Goal: Task Accomplishment & Management: Use online tool/utility

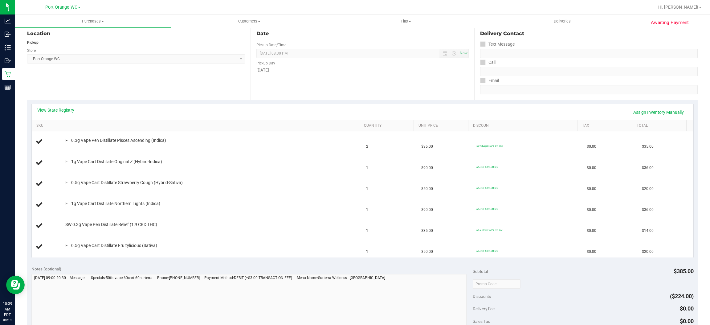
scroll to position [63, 0]
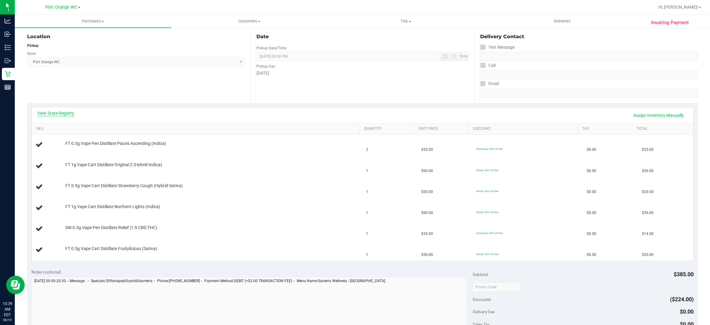
click at [72, 113] on link "View State Registry" at bounding box center [55, 113] width 37 height 6
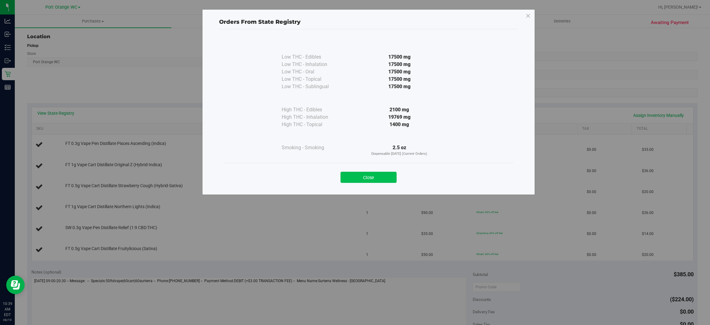
click at [364, 174] on button "Close" at bounding box center [369, 177] width 56 height 11
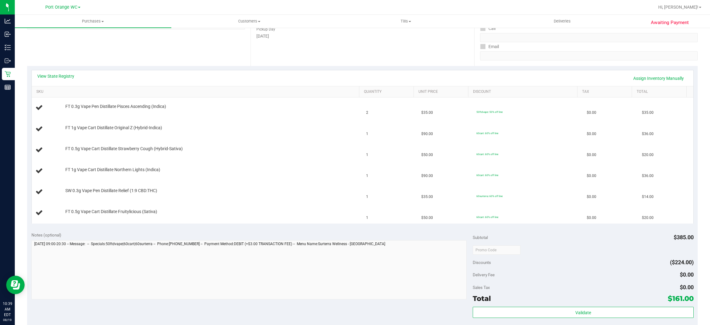
scroll to position [101, 0]
click at [58, 75] on link "View State Registry" at bounding box center [55, 76] width 37 height 6
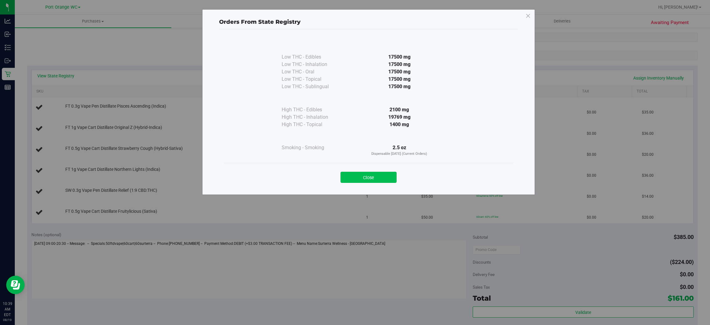
click at [350, 173] on button "Close" at bounding box center [369, 177] width 56 height 11
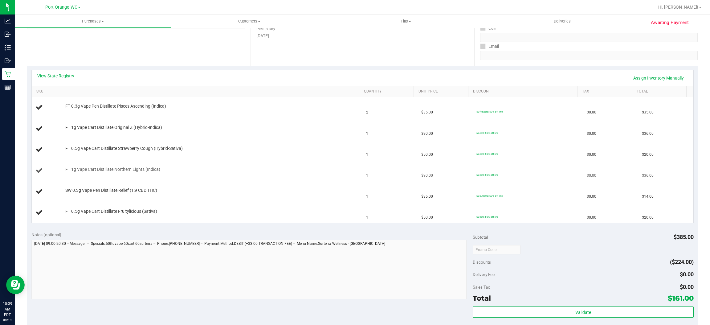
click at [313, 173] on div at bounding box center [210, 172] width 291 height 0
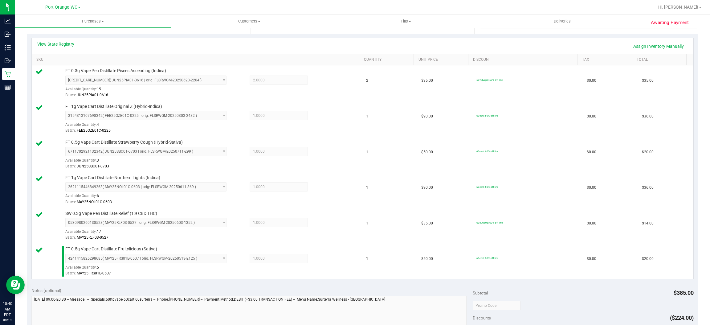
scroll to position [359, 0]
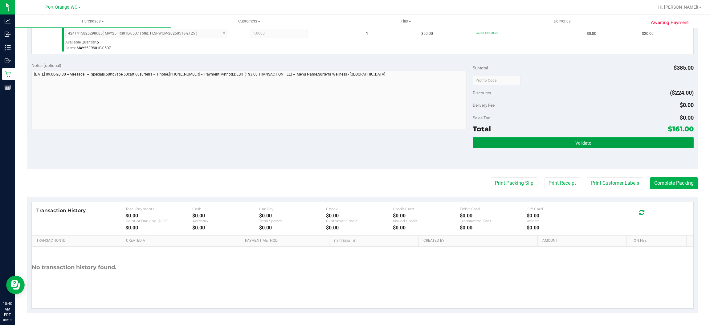
click at [599, 142] on button "Validate" at bounding box center [583, 142] width 221 height 11
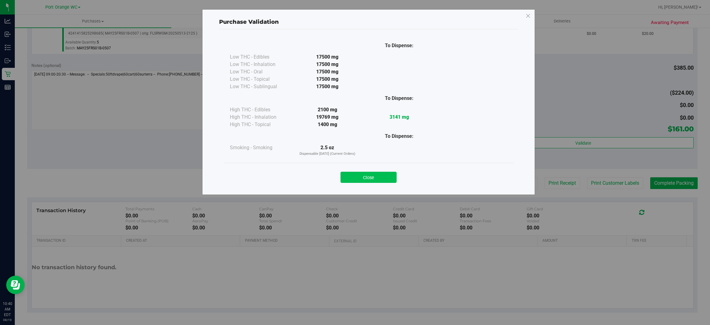
click at [390, 172] on button "Close" at bounding box center [369, 177] width 56 height 11
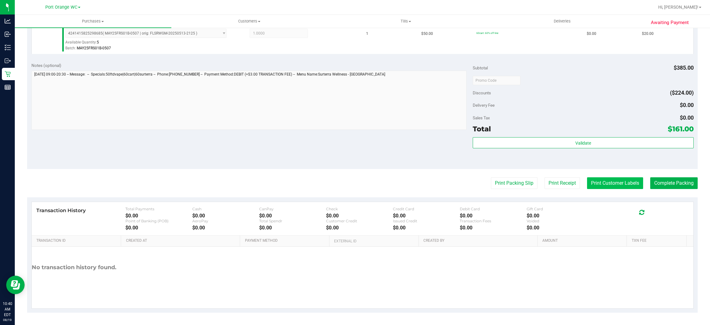
click at [614, 183] on button "Print Customer Labels" at bounding box center [615, 183] width 56 height 12
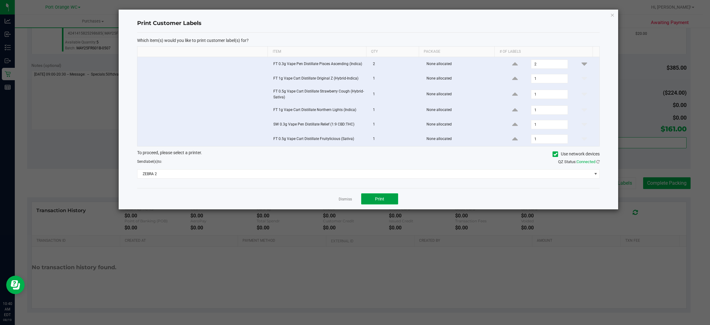
click at [380, 200] on span "Print" at bounding box center [379, 198] width 9 height 5
click at [343, 201] on link "Dismiss" at bounding box center [345, 199] width 13 height 5
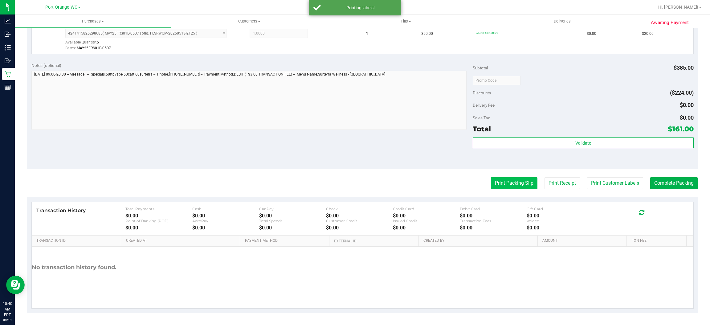
click at [511, 184] on button "Print Packing Slip" at bounding box center [514, 183] width 47 height 12
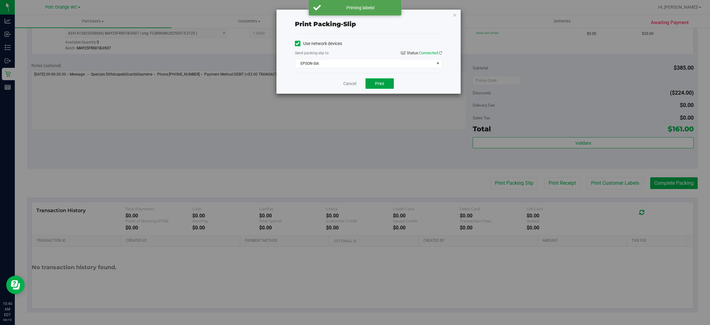
click at [384, 88] on button "Print" at bounding box center [380, 83] width 28 height 10
click at [347, 84] on link "Cancel" at bounding box center [349, 83] width 13 height 6
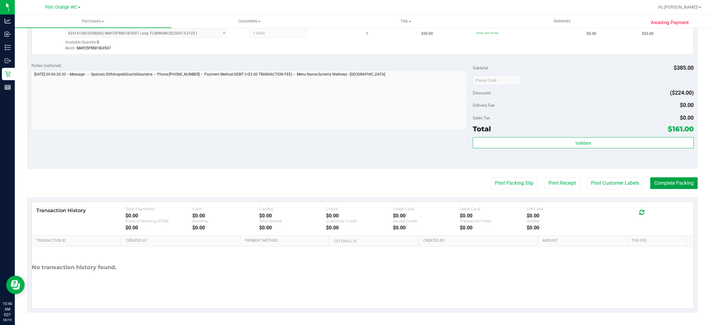
click at [679, 180] on button "Complete Packing" at bounding box center [674, 183] width 47 height 12
